Goal: Information Seeking & Learning: Learn about a topic

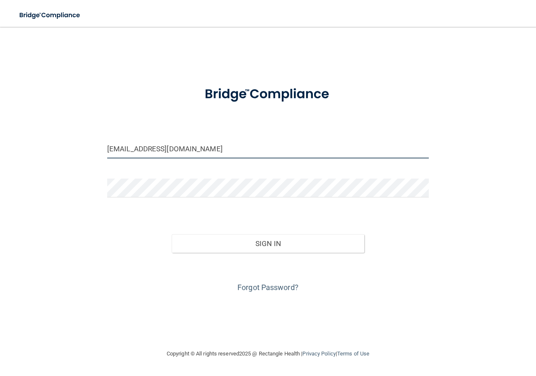
drag, startPoint x: 191, startPoint y: 148, endPoint x: 39, endPoint y: 157, distance: 151.6
click at [39, 157] on div "kellimaria13@yahoo.com Invalid email/password. You don't have permission to acc…" at bounding box center [268, 187] width 503 height 305
type input "[PERSON_NAME][EMAIL_ADDRESS][PERSON_NAME][DOMAIN_NAME]"
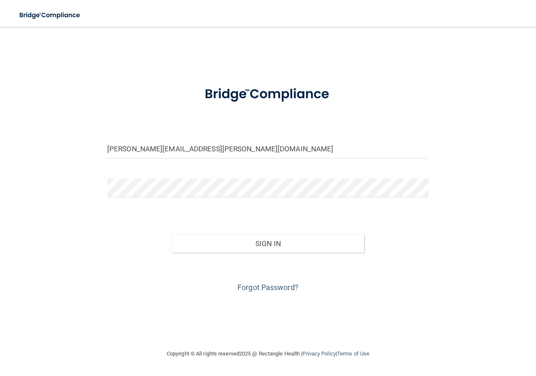
click at [269, 254] on div "Forgot Password?" at bounding box center [268, 274] width 334 height 42
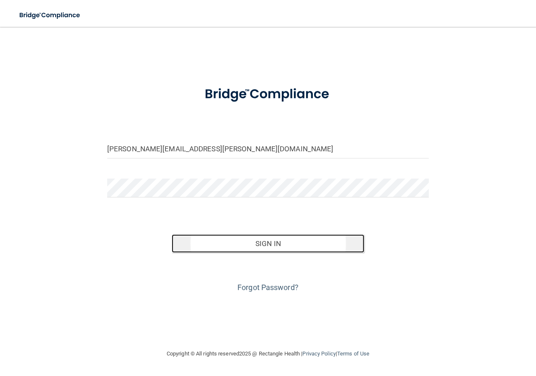
click at [269, 248] on button "Sign In" at bounding box center [268, 243] width 193 height 18
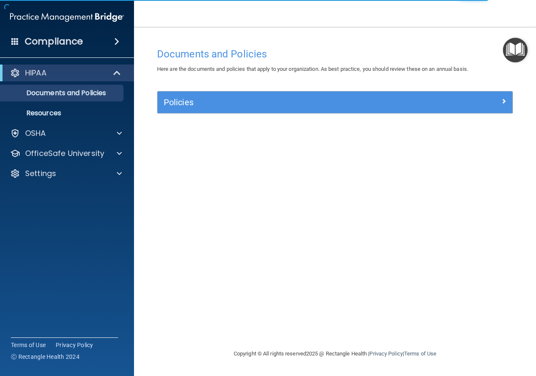
click at [519, 46] on img "Open Resource Center" at bounding box center [515, 50] width 25 height 25
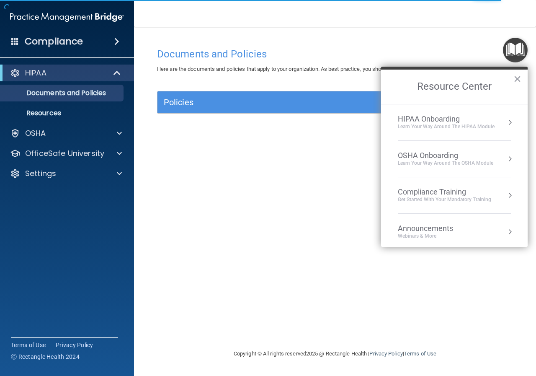
click at [448, 124] on div "Learn Your Way around the HIPAA module" at bounding box center [446, 126] width 97 height 7
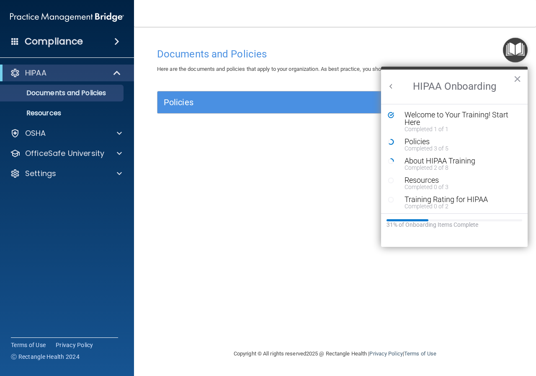
click at [391, 89] on button "Back to Resource Center Home" at bounding box center [391, 86] width 8 height 8
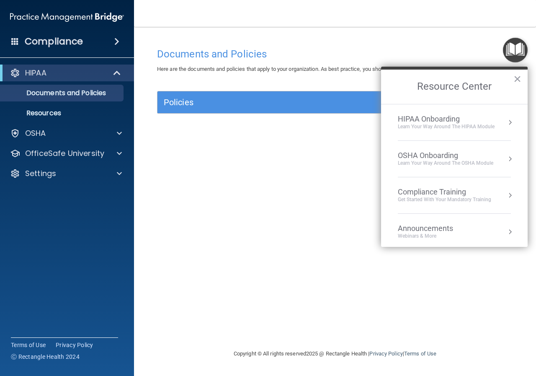
click at [436, 161] on div "Learn your way around the OSHA module" at bounding box center [446, 163] width 96 height 7
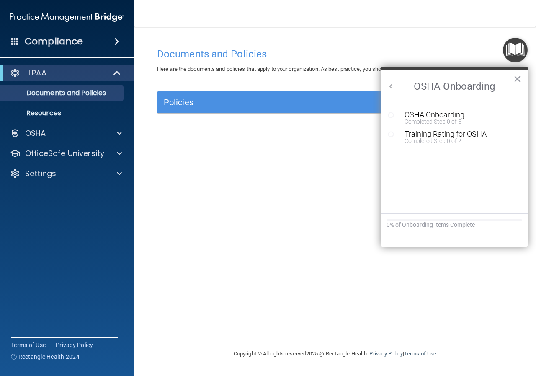
click at [388, 86] on button "Back to Resource Center Home" at bounding box center [391, 86] width 8 height 8
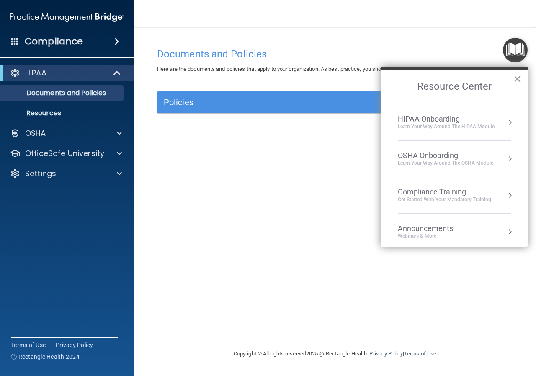
click at [425, 197] on div "Get Started with your mandatory training" at bounding box center [444, 199] width 93 height 7
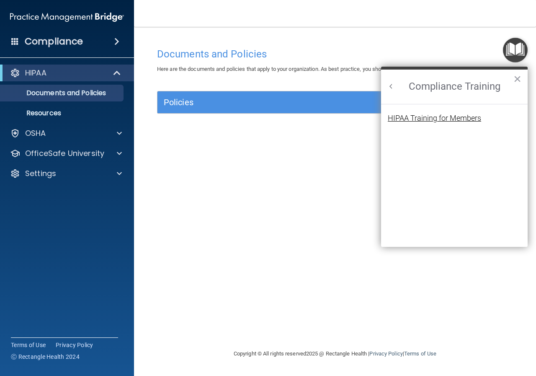
click at [411, 118] on div "HIPAA Training for Members" at bounding box center [434, 118] width 93 height 8
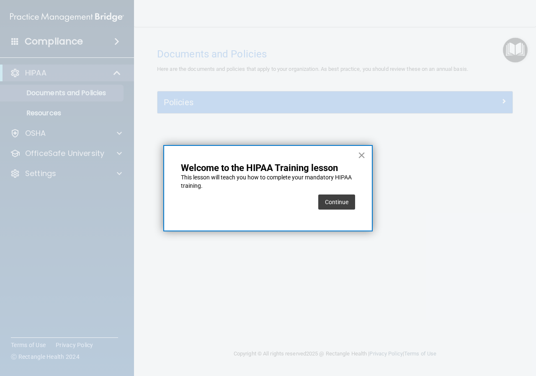
click at [362, 153] on button "×" at bounding box center [362, 154] width 8 height 13
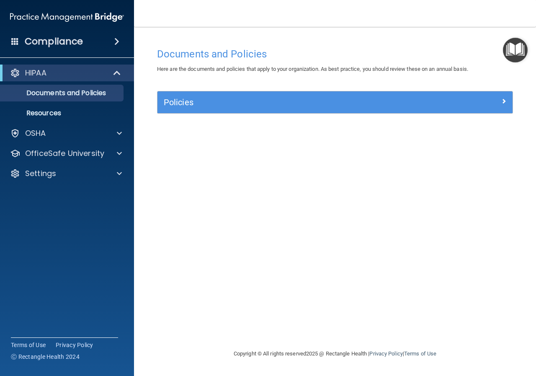
click at [108, 67] on div "HIPAA" at bounding box center [67, 73] width 134 height 17
click at [114, 137] on div at bounding box center [118, 133] width 21 height 10
click at [46, 37] on h4 "Compliance" at bounding box center [54, 42] width 58 height 12
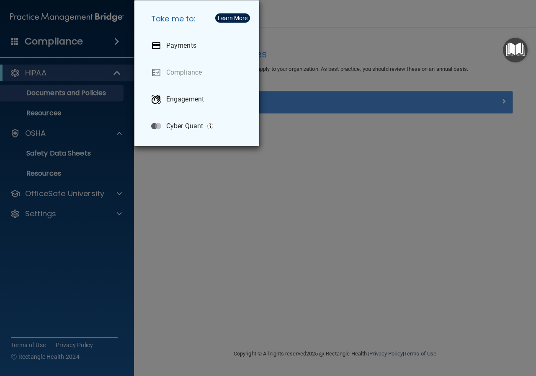
click at [78, 54] on div "Take me to: Payments Compliance Engagement Cyber Quant" at bounding box center [268, 188] width 536 height 376
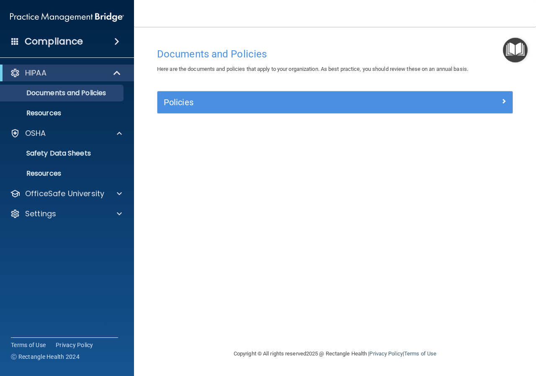
click at [17, 45] on span at bounding box center [15, 41] width 8 height 8
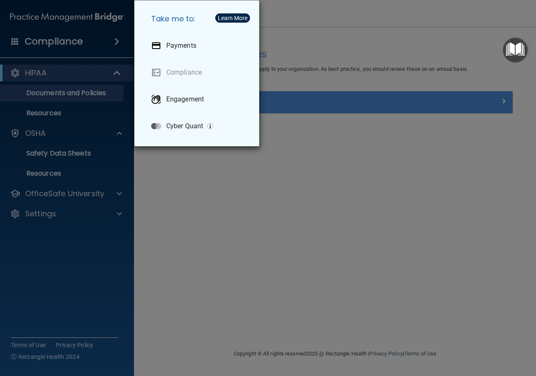
click at [78, 95] on div "Take me to: Payments Compliance Engagement Cyber Quant" at bounding box center [268, 188] width 536 height 376
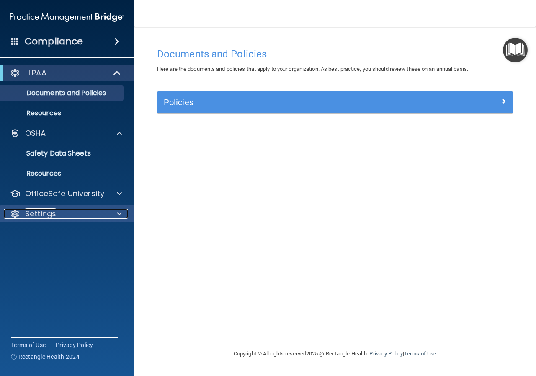
click at [81, 214] on div "Settings" at bounding box center [56, 214] width 104 height 10
click at [81, 212] on div "Settings" at bounding box center [56, 214] width 104 height 10
click at [76, 218] on div "Settings" at bounding box center [56, 214] width 104 height 10
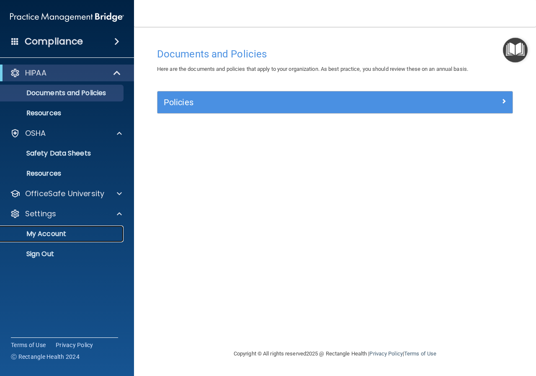
click at [61, 230] on p "My Account" at bounding box center [62, 234] width 114 height 8
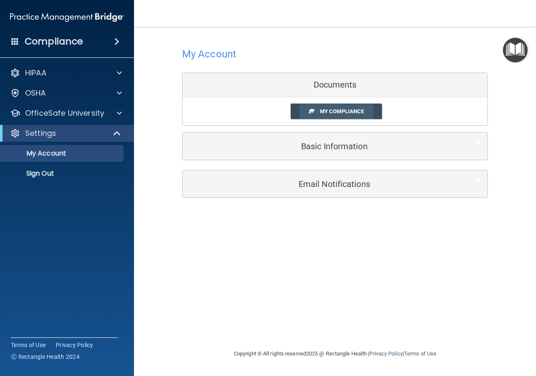
click at [334, 112] on span "My Compliance" at bounding box center [342, 111] width 44 height 6
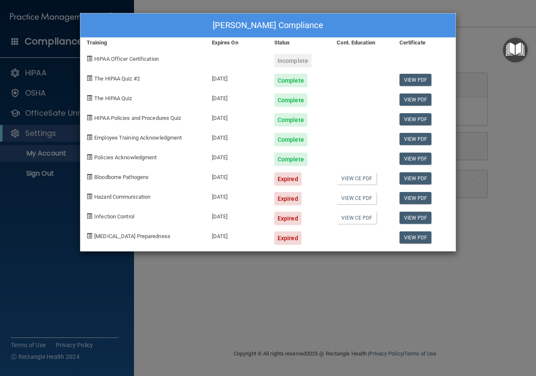
click at [132, 58] on span "HIPAA Officer Certification" at bounding box center [126, 59] width 65 height 6
click at [194, 273] on div "Allison Glasel's Compliance Training Expires On Status Cont. Education Certific…" at bounding box center [268, 188] width 536 height 376
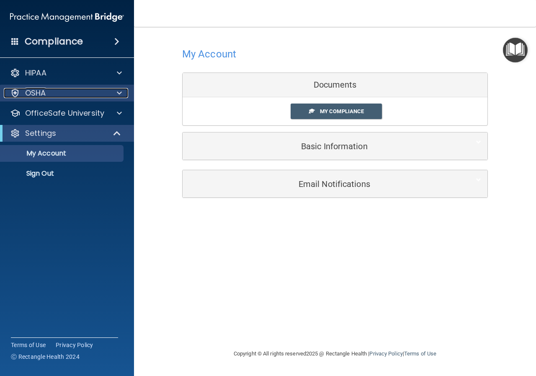
click at [124, 96] on div at bounding box center [118, 93] width 21 height 10
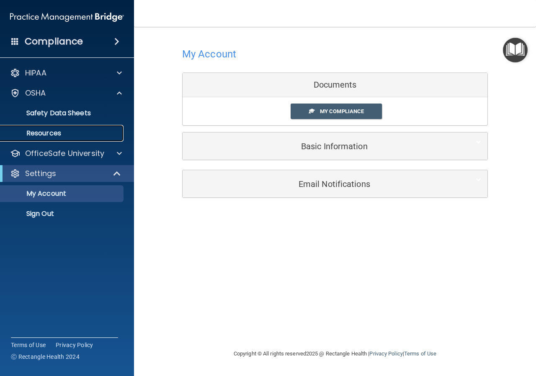
click at [49, 134] on p "Resources" at bounding box center [62, 133] width 114 height 8
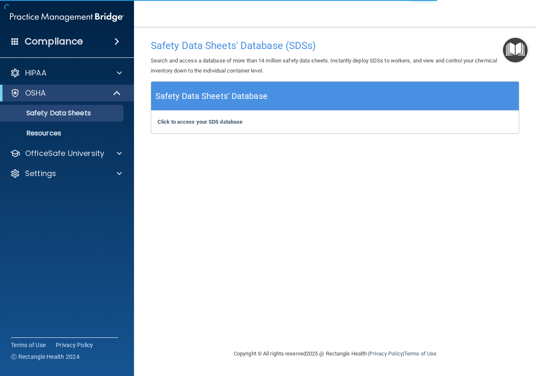
click at [503, 47] on h4 "Safety Data Sheets' Database (SDSs)" at bounding box center [335, 45] width 369 height 11
click at [508, 47] on img "Open Resource Center" at bounding box center [515, 50] width 25 height 25
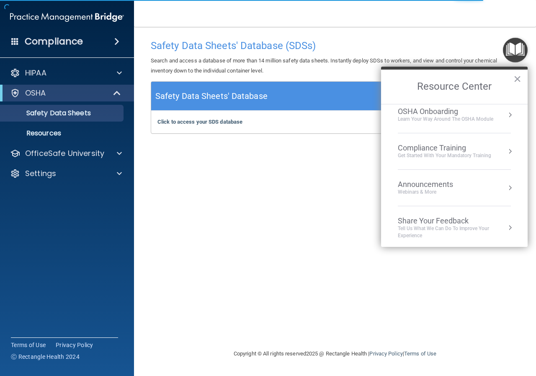
scroll to position [47, 0]
click at [506, 145] on button "Resource Center" at bounding box center [510, 148] width 8 height 8
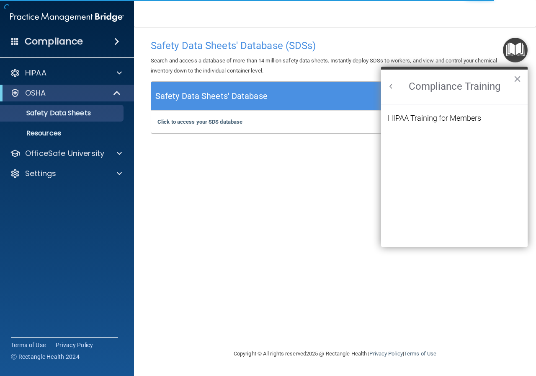
scroll to position [0, 0]
click at [426, 106] on ol "HIPAA Training for Members" at bounding box center [454, 175] width 133 height 143
click at [423, 115] on div "HIPAA Training for Members" at bounding box center [434, 118] width 93 height 8
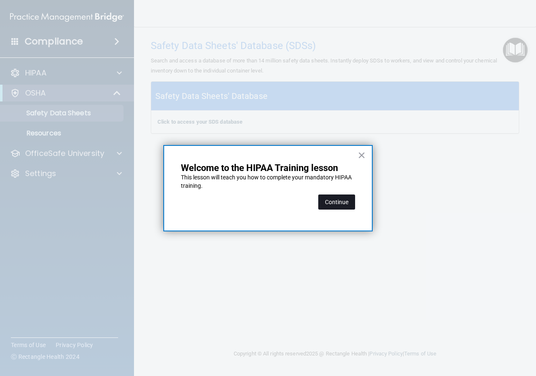
click at [339, 202] on button "Continue" at bounding box center [337, 201] width 37 height 15
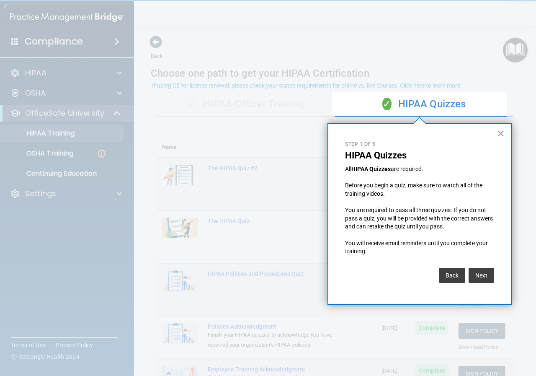
click at [505, 135] on div "× Step 1 of 5 HIPAA Quizzes All HIPAA Quizzes are required. Before you begin a …" at bounding box center [420, 213] width 184 height 181
click at [497, 134] on button "×" at bounding box center [501, 133] width 8 height 13
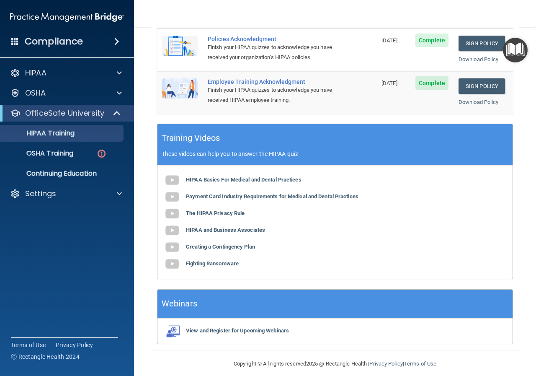
scroll to position [294, 0]
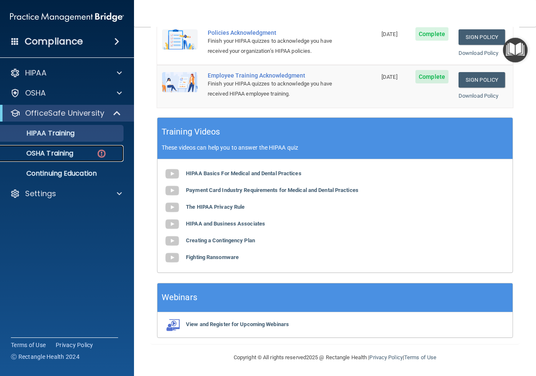
click at [60, 151] on p "OSHA Training" at bounding box center [39, 153] width 68 height 8
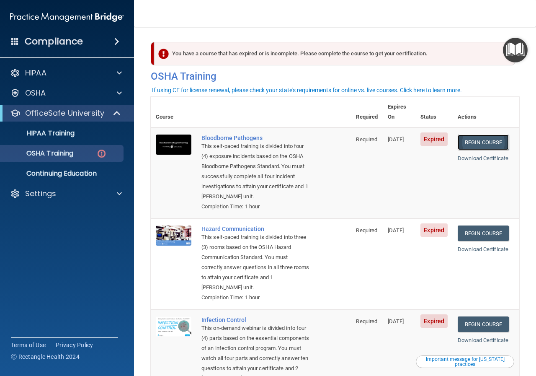
click at [477, 135] on link "Begin Course" at bounding box center [483, 143] width 51 height 16
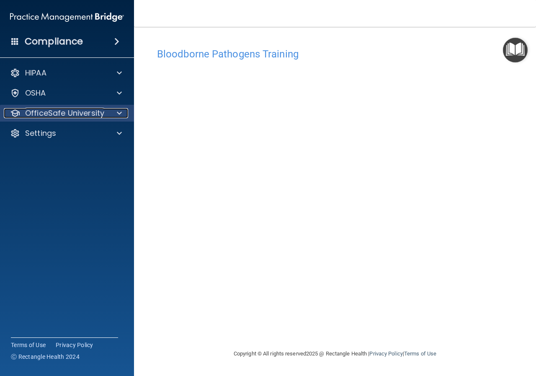
click at [108, 114] on div at bounding box center [118, 113] width 21 height 10
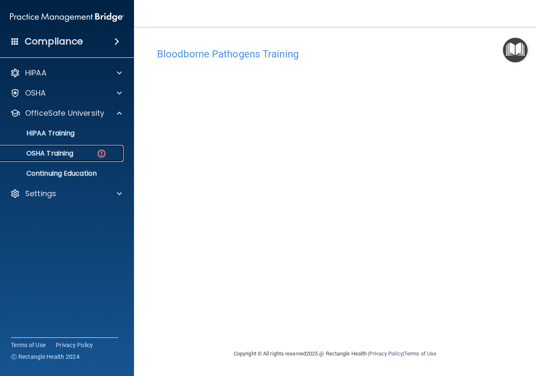
click at [84, 151] on div "OSHA Training" at bounding box center [62, 153] width 114 height 8
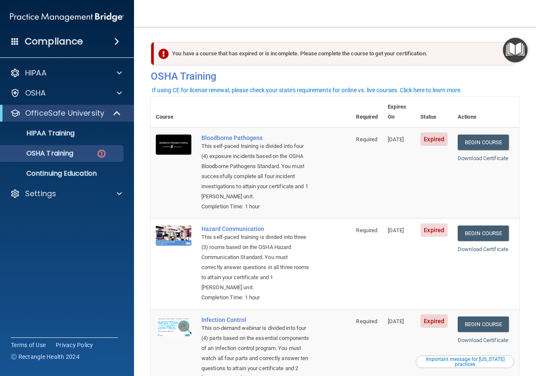
click at [260, 145] on div "This self-paced training is divided into four (4) exposure incidents based on t…" at bounding box center [256, 171] width 108 height 60
click at [234, 135] on div "Bloodborne Pathogens" at bounding box center [256, 138] width 108 height 7
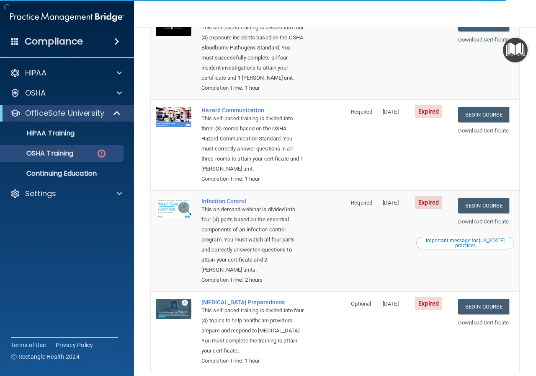
scroll to position [77, 0]
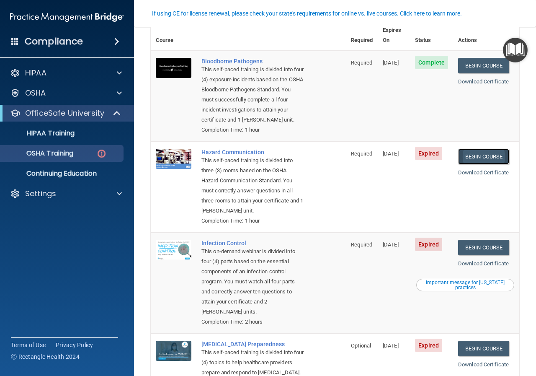
click at [477, 158] on link "Begin Course" at bounding box center [483, 157] width 51 height 16
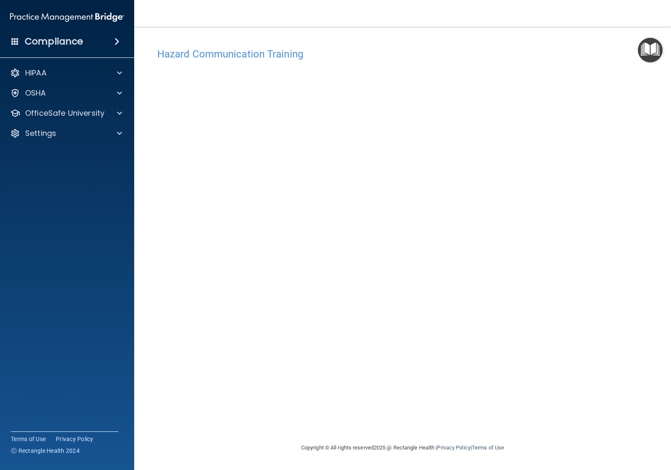
click at [436, 28] on main "Hazard Communication Training This course doesn’t expire until [DATE]. Are you …" at bounding box center [402, 248] width 536 height 443
click at [86, 109] on p "OfficeSafe University" at bounding box center [64, 113] width 79 height 10
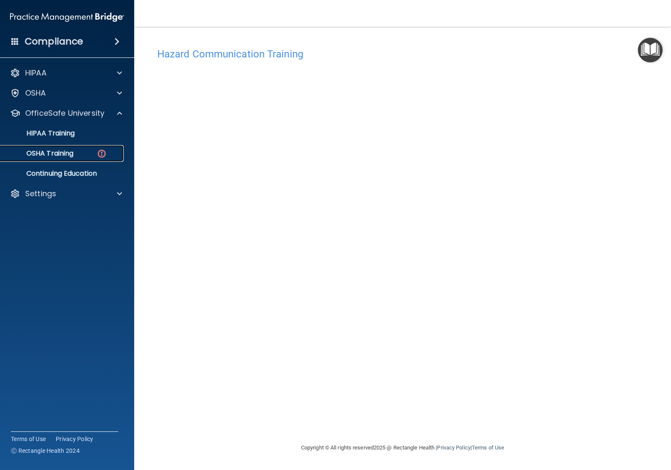
click at [80, 150] on div "OSHA Training" at bounding box center [62, 153] width 114 height 8
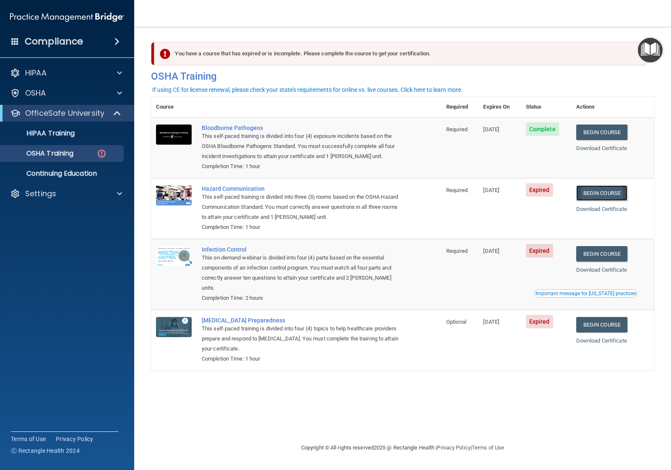
click at [536, 197] on link "Begin Course" at bounding box center [601, 193] width 51 height 16
click at [536, 193] on link "Begin Course" at bounding box center [601, 193] width 51 height 16
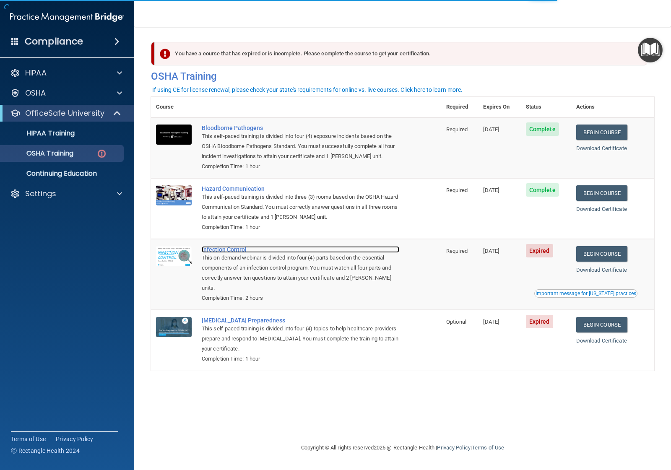
click at [230, 251] on div "Infection Control" at bounding box center [300, 249] width 197 height 7
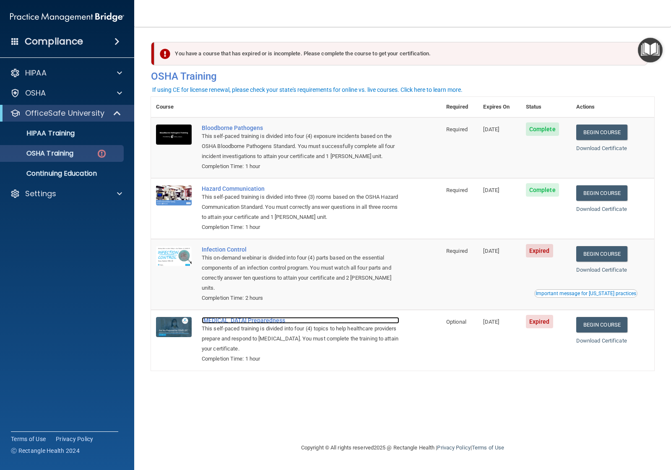
click at [233, 317] on div "[MEDICAL_DATA] Preparedness" at bounding box center [300, 320] width 197 height 7
click at [625, 317] on link "Begin Course" at bounding box center [601, 325] width 51 height 16
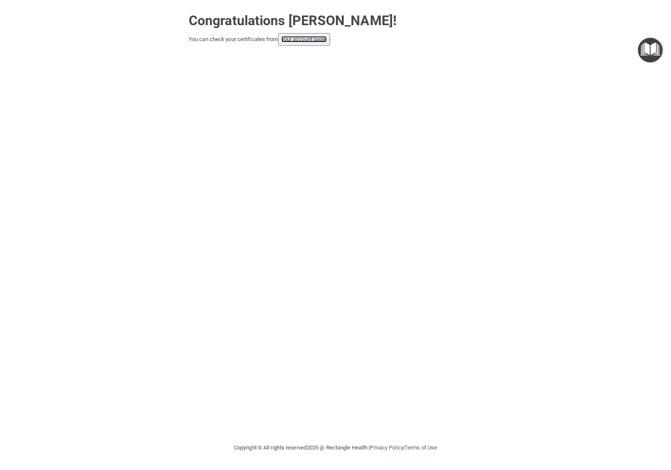
click at [321, 36] on link "your account page!" at bounding box center [304, 39] width 46 height 6
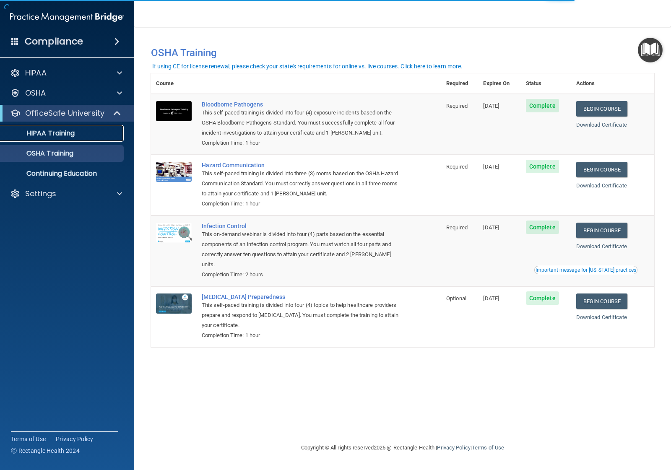
click at [79, 134] on div "HIPAA Training" at bounding box center [62, 133] width 114 height 8
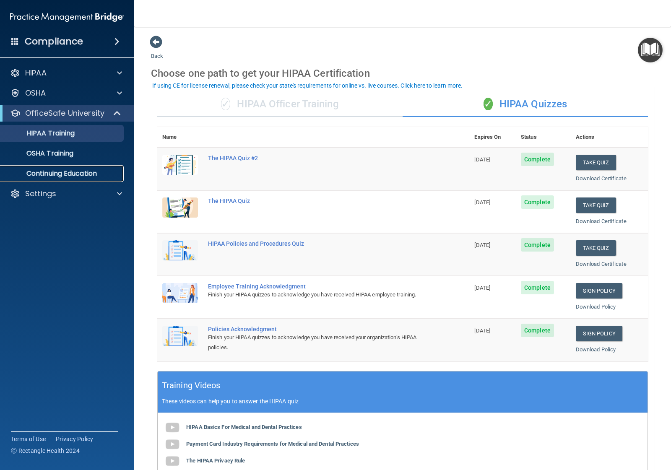
click at [57, 170] on p "Continuing Education" at bounding box center [62, 173] width 114 height 8
